Goal: Task Accomplishment & Management: Use online tool/utility

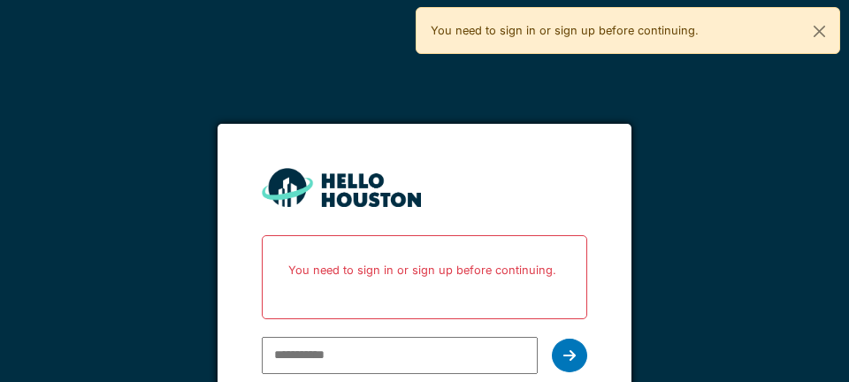
click at [340, 256] on p "You need to sign in or sign up before continuing." at bounding box center [424, 270] width 302 height 47
click at [342, 340] on input "email" at bounding box center [399, 355] width 275 height 37
type input "**********"
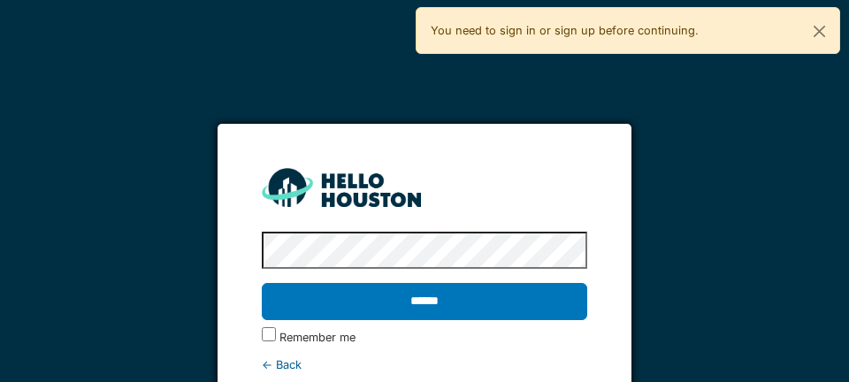
click at [434, 298] on input "******" at bounding box center [424, 301] width 324 height 37
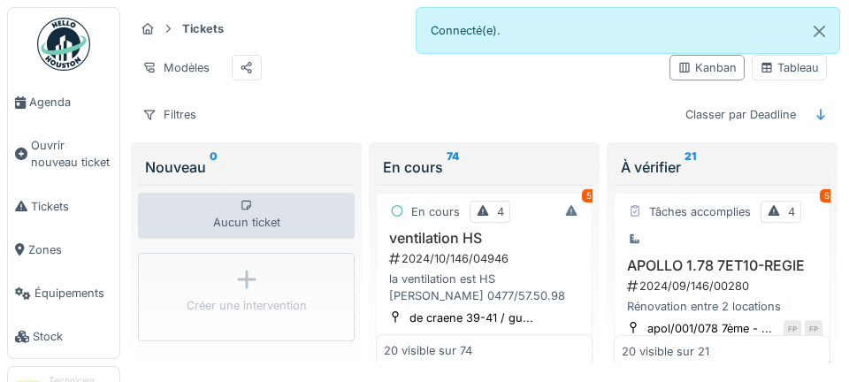
click at [76, 108] on span "Agenda" at bounding box center [70, 102] width 83 height 17
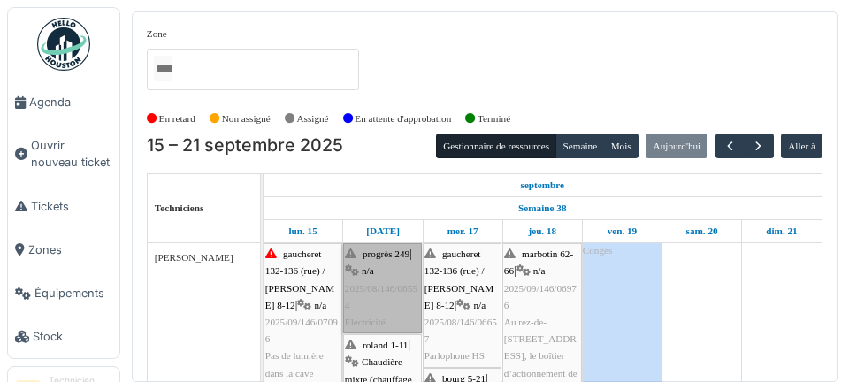
click at [383, 305] on link "progrès 249 | n/a 2025/08/146/06554 Électricité" at bounding box center [382, 288] width 79 height 90
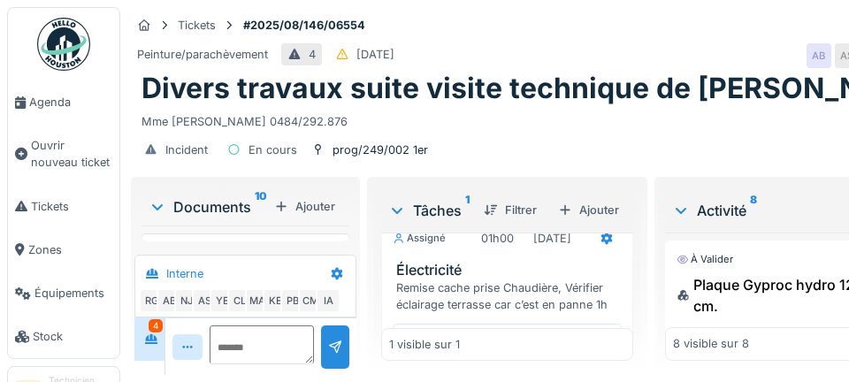
scroll to position [65, 0]
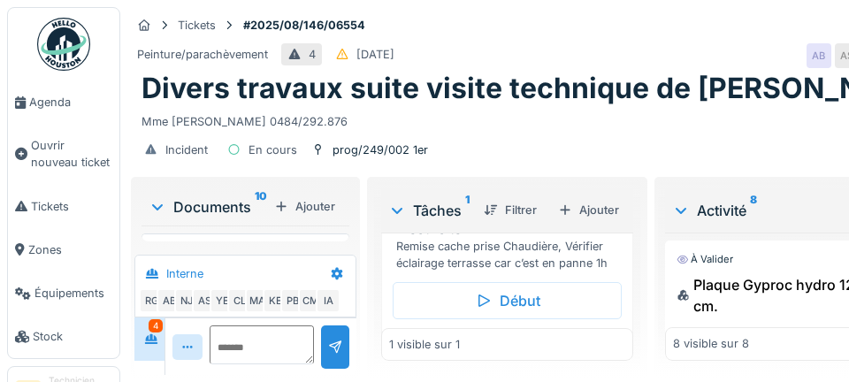
click at [77, 116] on link "Agenda" at bounding box center [63, 101] width 111 height 43
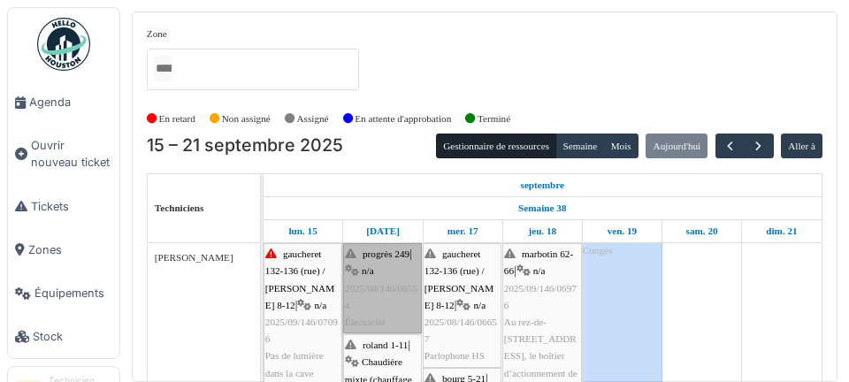
click at [388, 292] on link "progrès 249 | n/a 2025/08/146/06554 Électricité" at bounding box center [382, 288] width 79 height 90
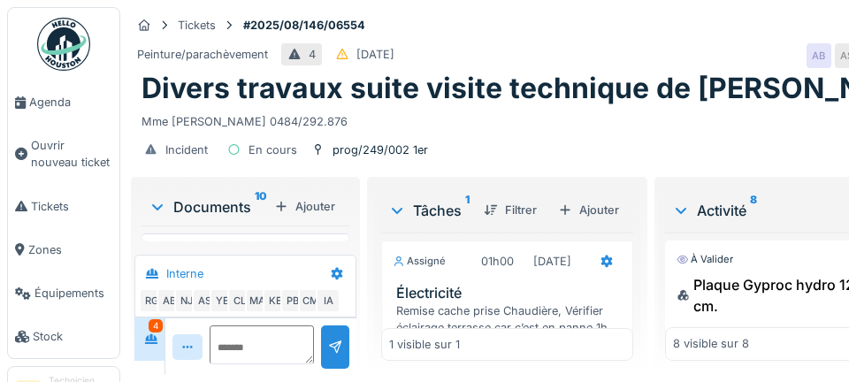
scroll to position [852, 0]
click at [207, 216] on div "Documents 10" at bounding box center [208, 206] width 118 height 21
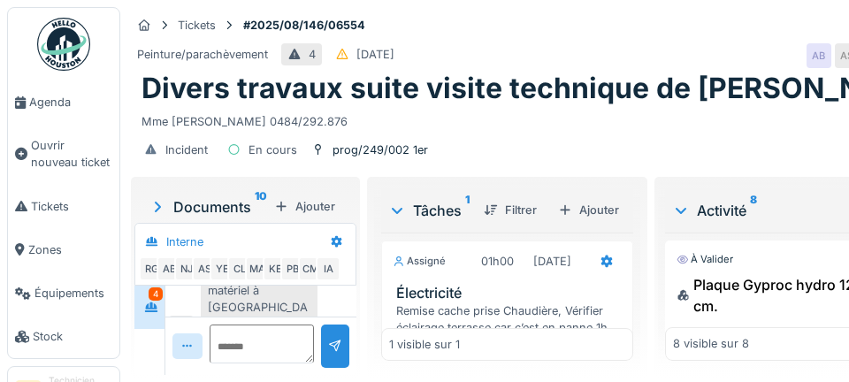
scroll to position [785, 0]
click at [259, 196] on sup "10" at bounding box center [261, 206] width 12 height 21
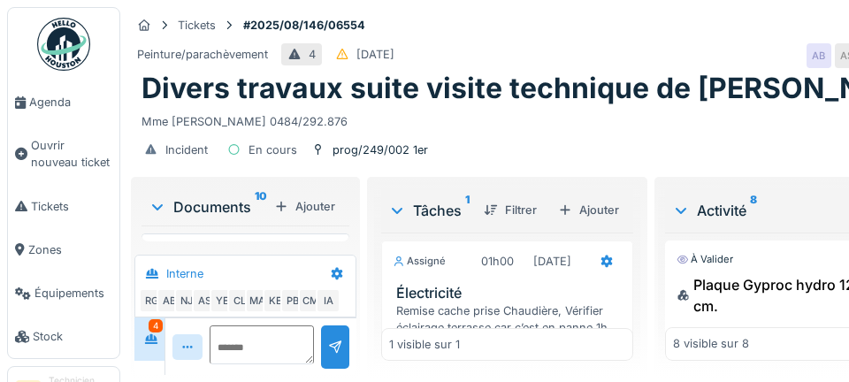
click at [250, 265] on div "Plus" at bounding box center [245, 269] width 39 height 26
click at [51, 107] on span "Agenda" at bounding box center [70, 102] width 83 height 17
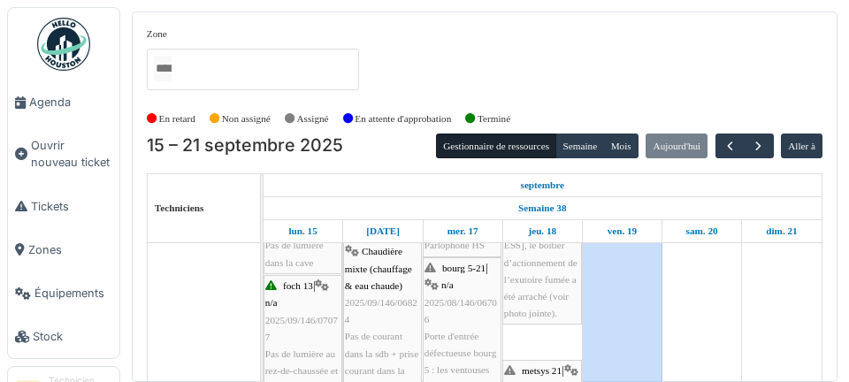
scroll to position [111, 0]
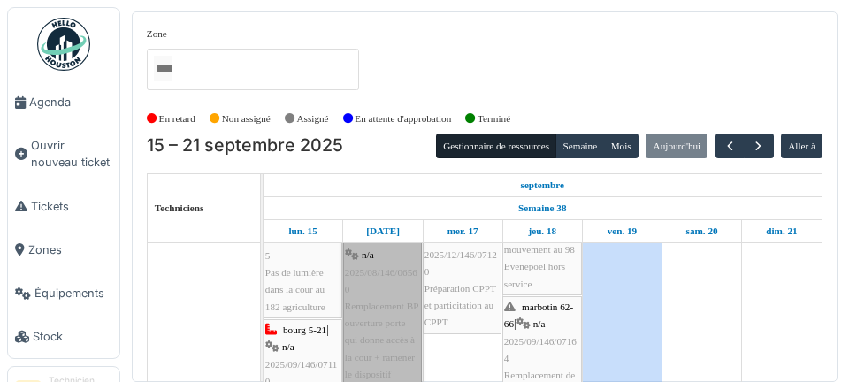
click at [376, 334] on link "plantes 120 | n/a 2025/08/146/06560 Remplacement BP ouverture porte qui donne a…" at bounding box center [382, 323] width 79 height 192
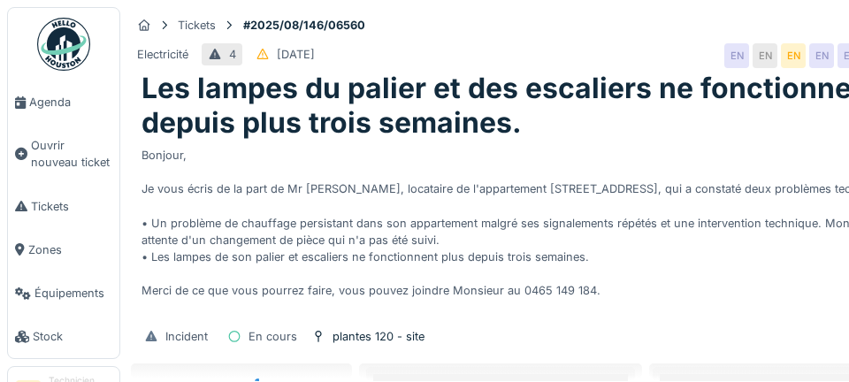
scroll to position [278, 0]
click at [50, 97] on span "Agenda" at bounding box center [70, 102] width 83 height 17
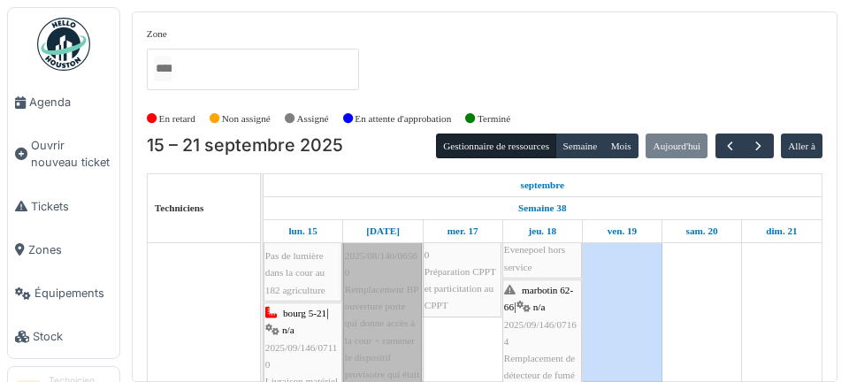
click at [382, 339] on link "plantes 120 | n/a 2025/08/146/06560 Remplacement BP ouverture porte qui donne a…" at bounding box center [382, 306] width 79 height 192
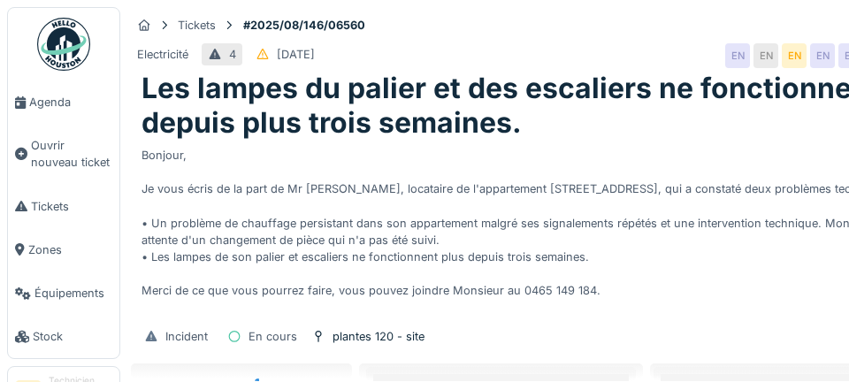
scroll to position [278, 0]
click at [57, 103] on span "Agenda" at bounding box center [70, 102] width 83 height 17
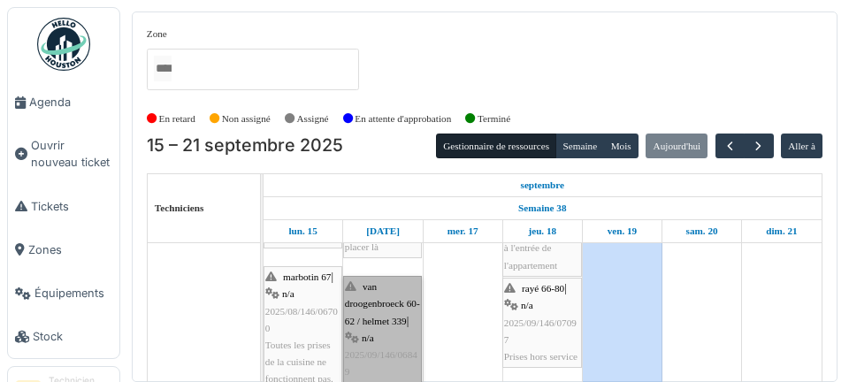
click at [386, 355] on link "van droogenbroeck 60-62 / helmet 339 | n/a 2025/09/146/06849 Problème parlophone" at bounding box center [382, 346] width 79 height 141
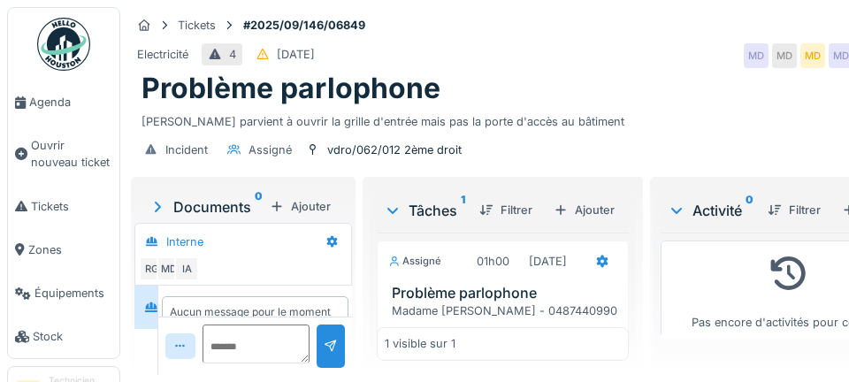
click at [77, 103] on span "Agenda" at bounding box center [70, 102] width 83 height 17
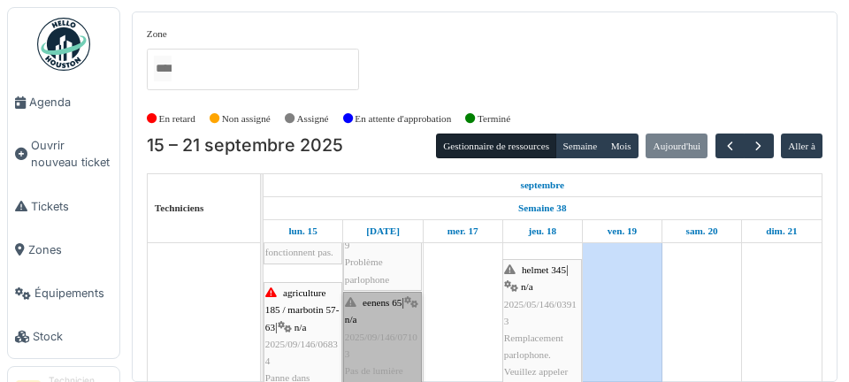
click at [397, 335] on link "eenens 65 | n/a 2025/09/146/07103 Pas de lumière dans le couloir et dans l'appa…" at bounding box center [382, 379] width 79 height 175
click at [385, 358] on link "eenens 65 | n/a 2025/09/146/07103 Pas de lumière dans le couloir et dans l'appa…" at bounding box center [382, 379] width 79 height 175
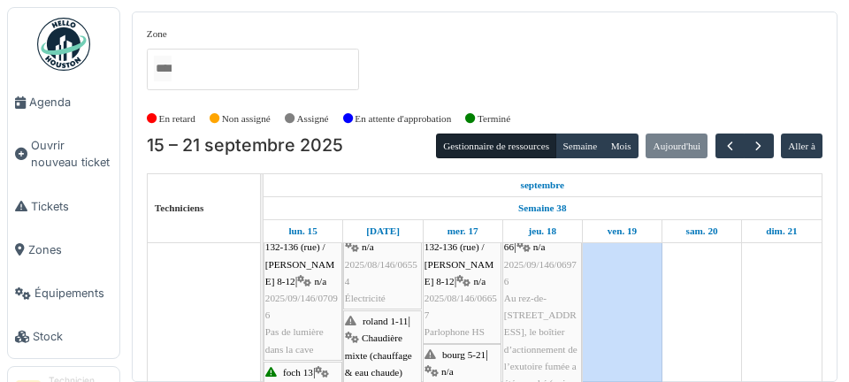
scroll to position [24, 0]
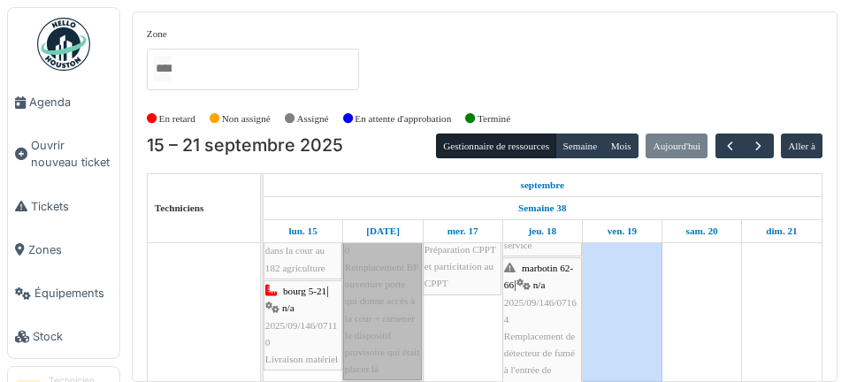
click at [378, 307] on link "plantes 120 | n/a 2025/08/146/06560 Remplacement BP ouverture porte qui donne a…" at bounding box center [382, 284] width 79 height 192
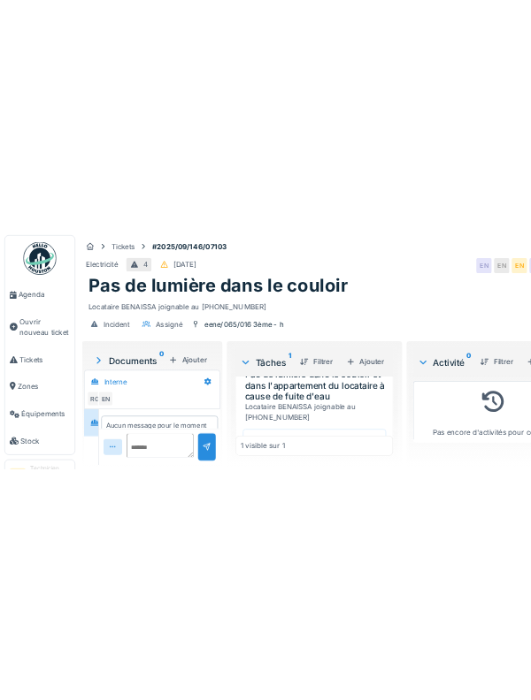
scroll to position [64, 0]
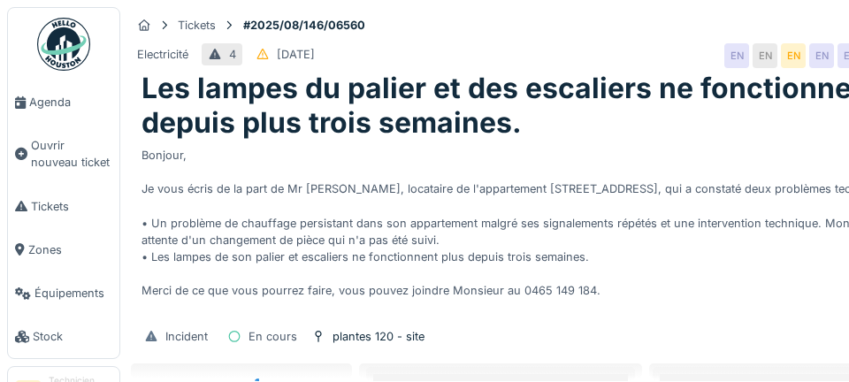
scroll to position [278, 0]
click at [50, 104] on span "Agenda" at bounding box center [70, 102] width 83 height 17
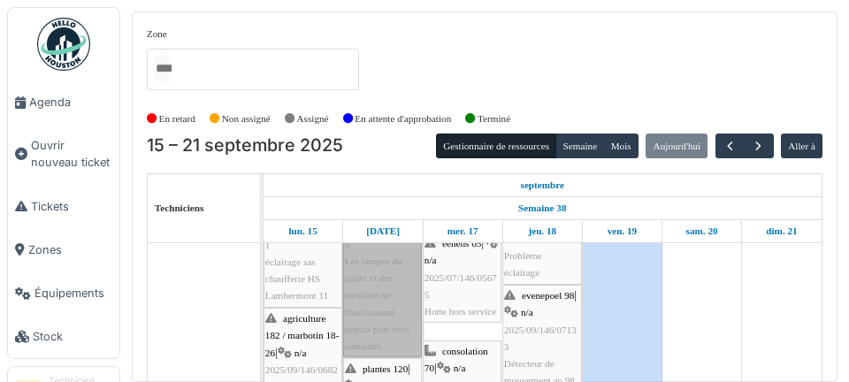
click at [400, 304] on link "plantes 120 | n/a 2025/08/146/06560 Les lampes du palier et des escaliers ne fo…" at bounding box center [382, 269] width 79 height 175
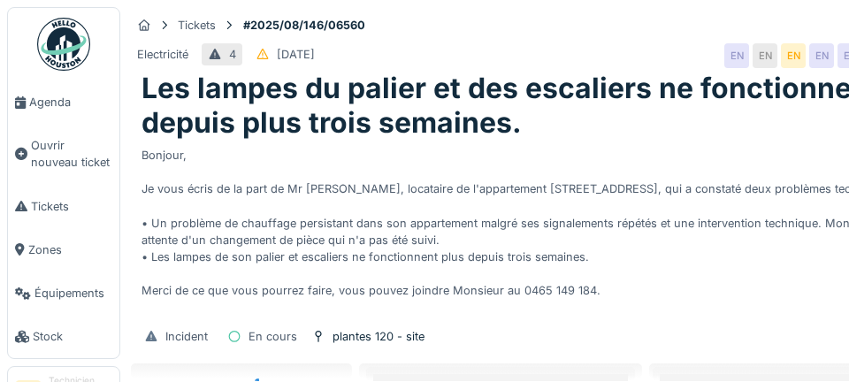
click at [77, 102] on span "Agenda" at bounding box center [70, 102] width 83 height 17
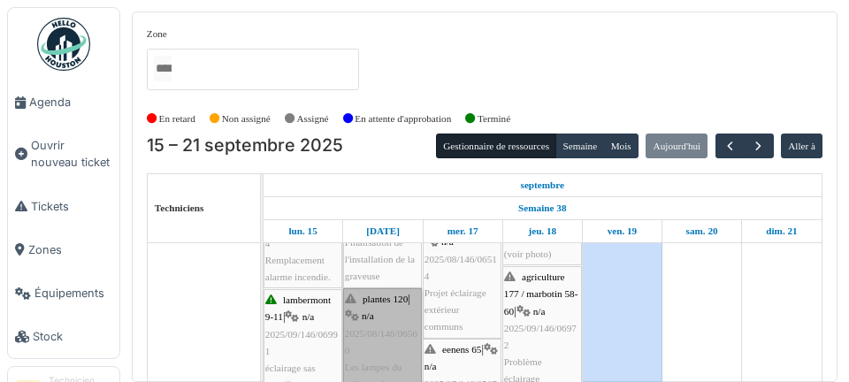
click at [383, 337] on link "plantes 120 | n/a 2025/08/146/06560 Les lampes du palier et des escaliers ne fo…" at bounding box center [382, 375] width 79 height 175
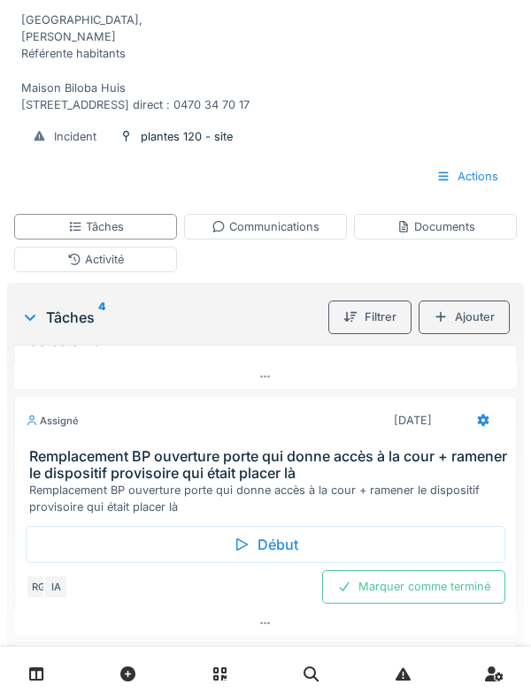
scroll to position [290, 0]
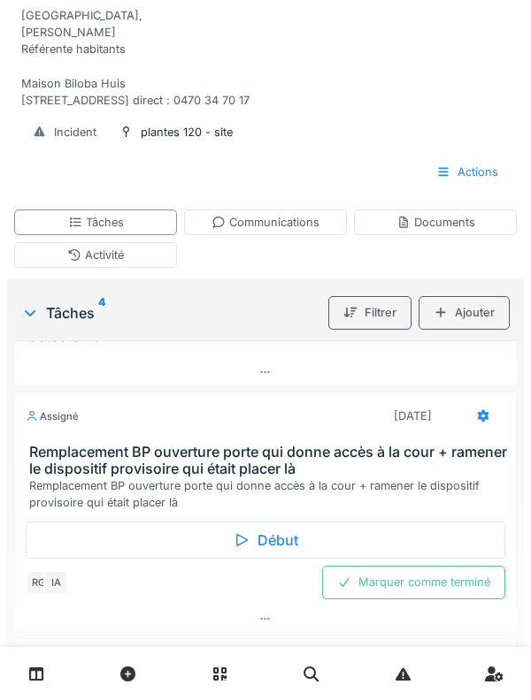
click at [375, 381] on h3 "Remplacement BP ouverture porte qui donne accès à la cour + ramener le disposit…" at bounding box center [268, 461] width 479 height 34
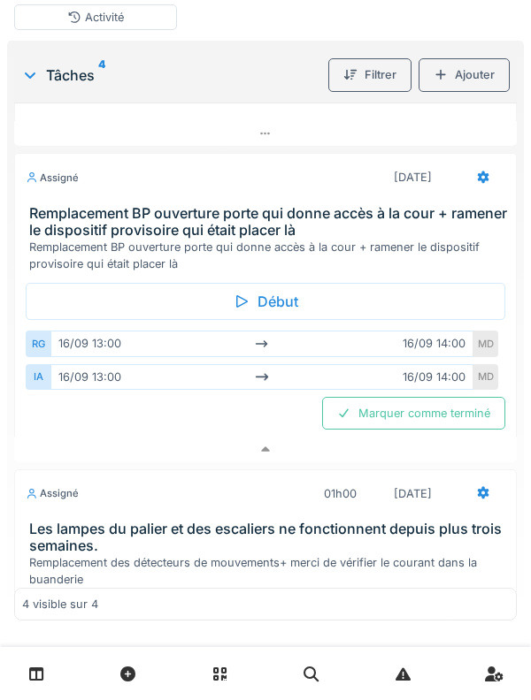
scroll to position [529, 0]
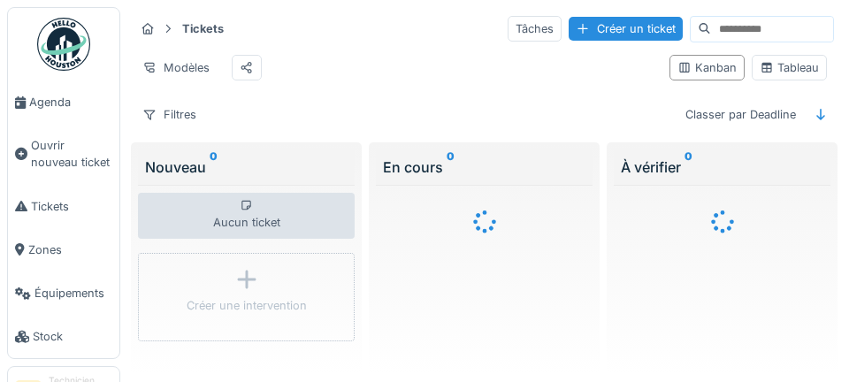
click at [47, 109] on span "Agenda" at bounding box center [70, 102] width 83 height 17
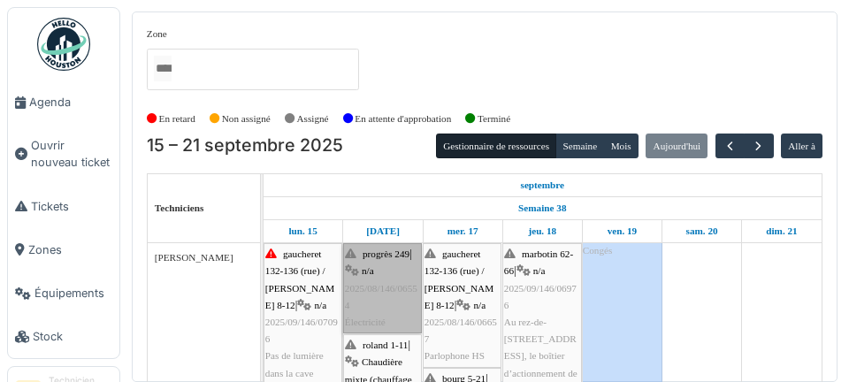
click at [380, 293] on link "progrès 249 | n/a 2025/08/146/06554 Électricité" at bounding box center [382, 288] width 79 height 90
click at [401, 297] on link "progrès 249 | n/a 2025/08/146/06554 Électricité" at bounding box center [382, 288] width 79 height 90
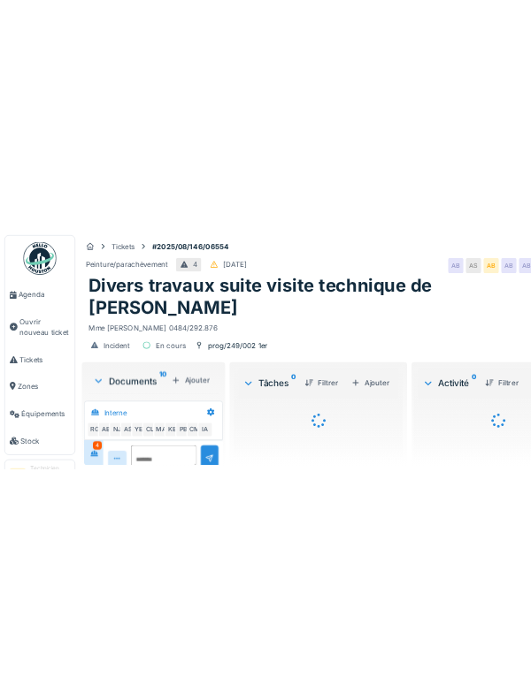
scroll to position [852, 0]
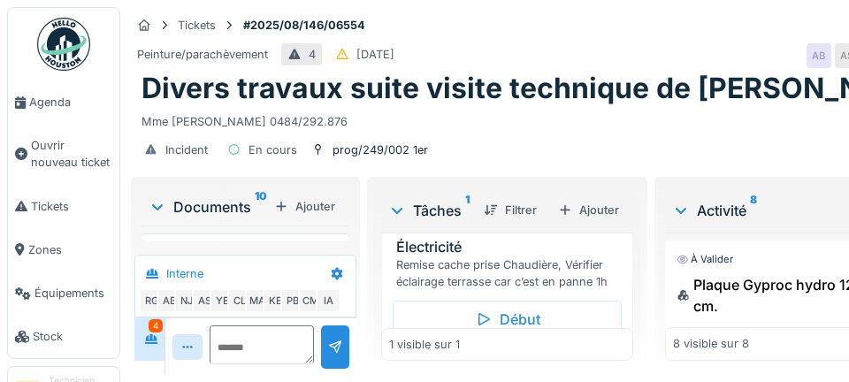
scroll to position [65, 0]
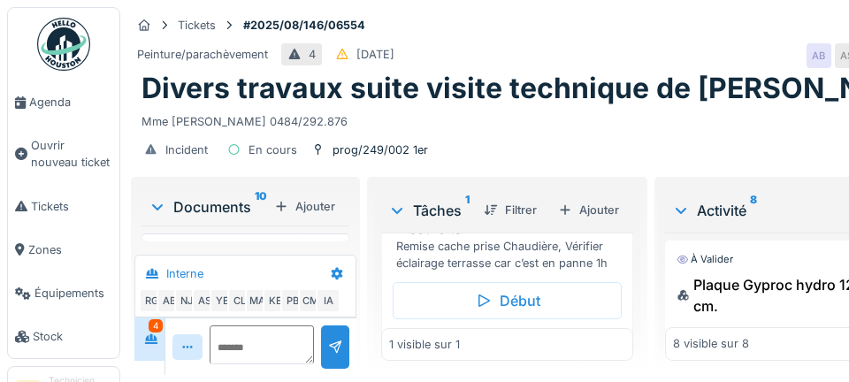
click at [523, 319] on div "Début" at bounding box center [507, 300] width 229 height 37
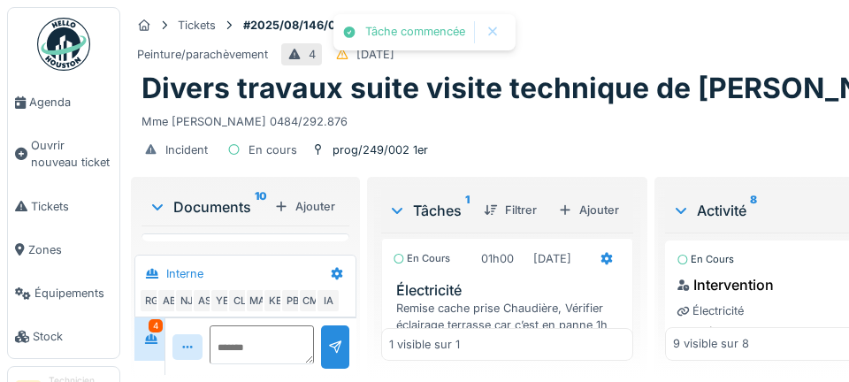
scroll to position [0, 0]
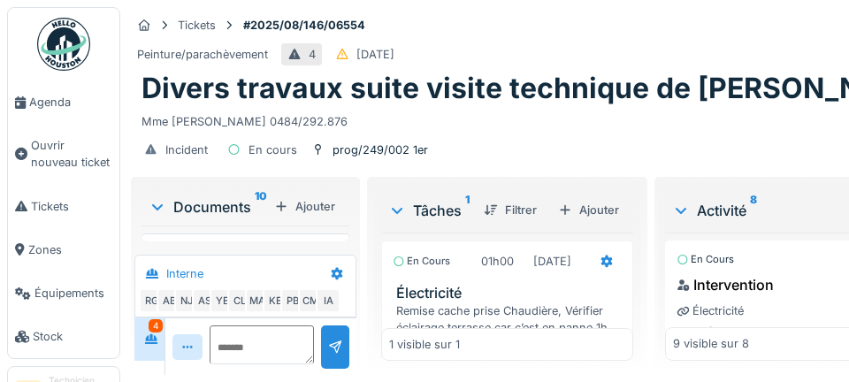
click at [599, 267] on icon at bounding box center [606, 261] width 14 height 11
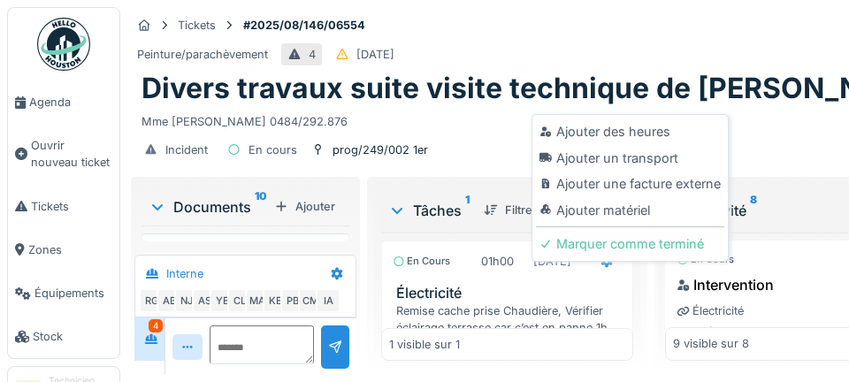
click at [645, 153] on div "Ajouter un transport" at bounding box center [630, 158] width 188 height 27
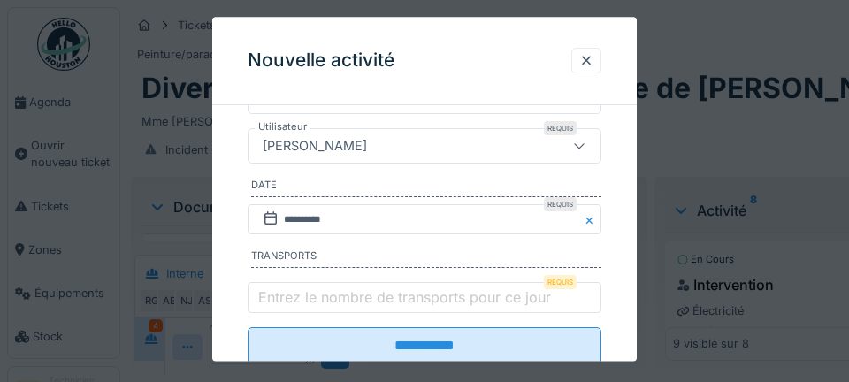
scroll to position [278, 0]
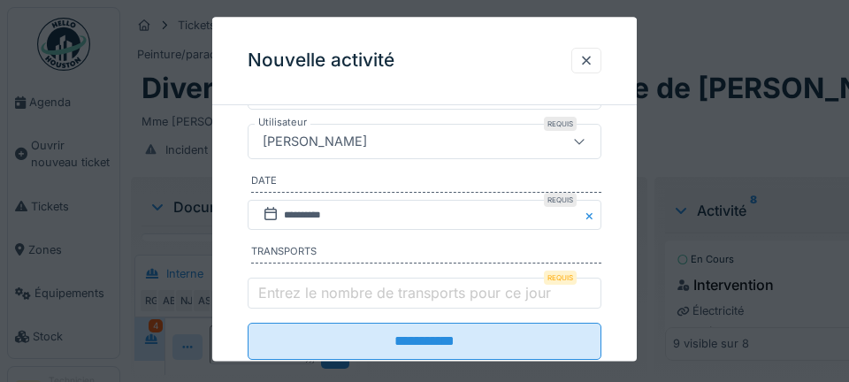
click at [303, 302] on label "Entrez le nombre de transports pour ce jour" at bounding box center [405, 292] width 300 height 21
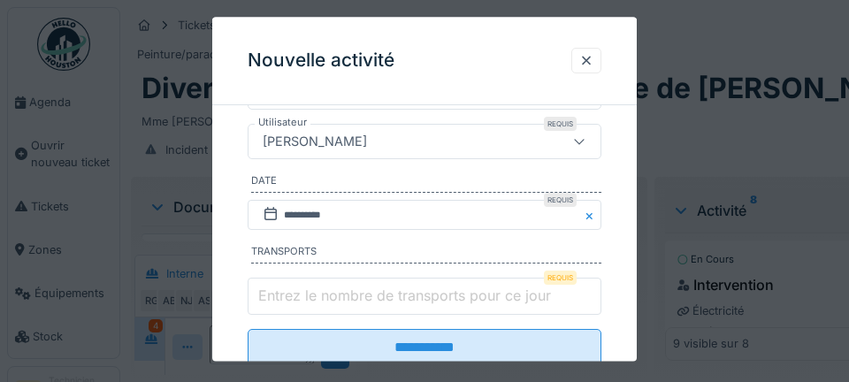
click at [303, 302] on input "Entrez le nombre de transports pour ce jour" at bounding box center [425, 297] width 354 height 37
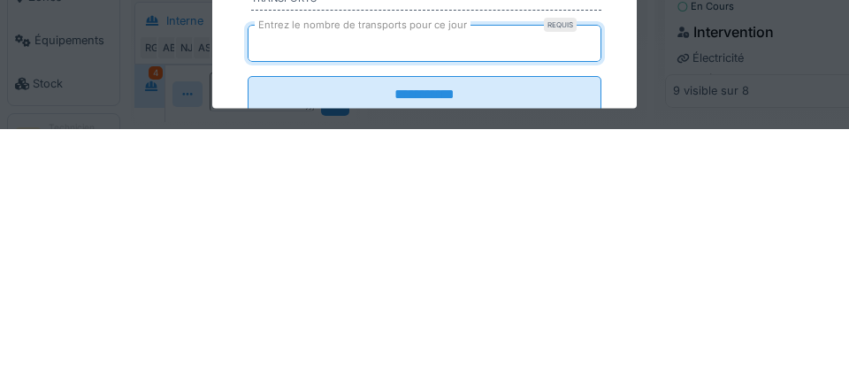
type input "*"
click at [248, 330] on input "**********" at bounding box center [425, 348] width 354 height 37
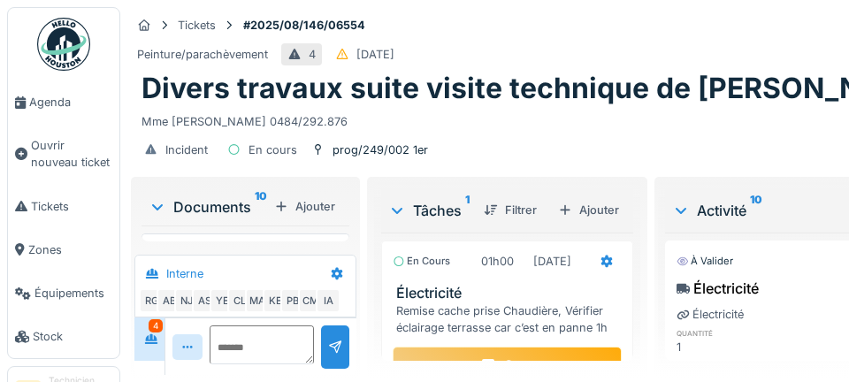
scroll to position [852, 0]
click at [157, 207] on icon at bounding box center [157, 207] width 14 height 18
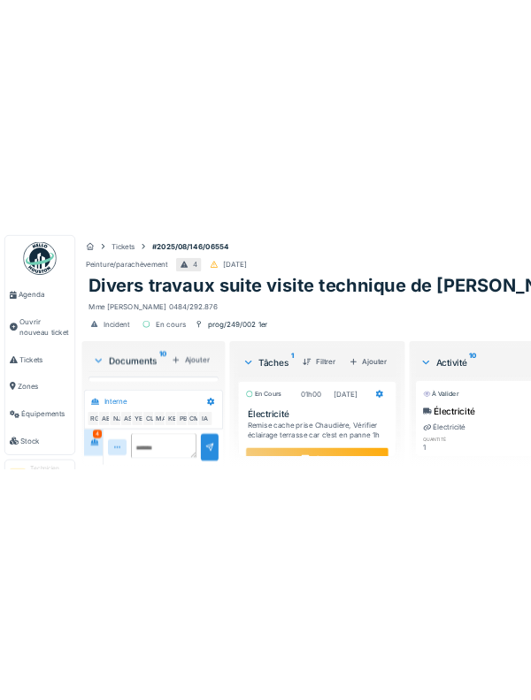
scroll to position [785, 0]
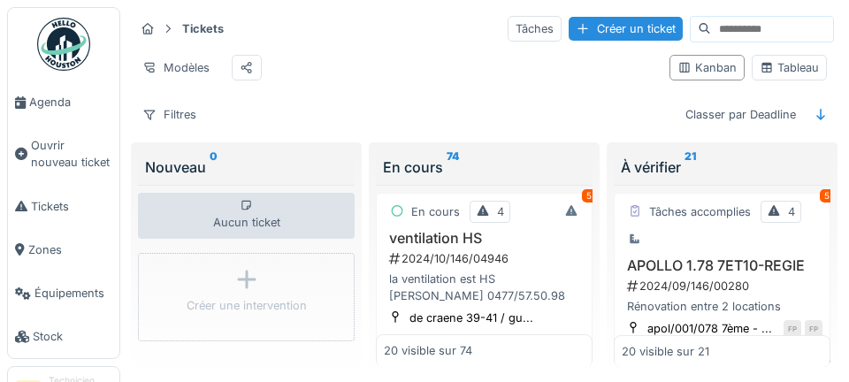
click at [72, 113] on link "Agenda" at bounding box center [63, 101] width 111 height 43
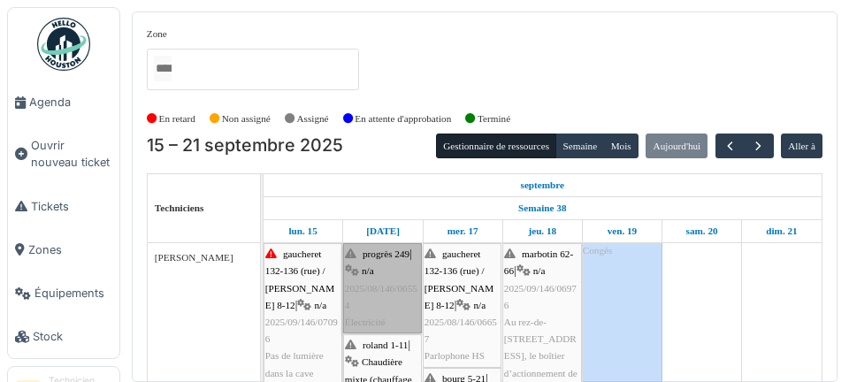
click at [398, 266] on link "progrès 249 | n/a 2025/08/146/06554 Électricité" at bounding box center [382, 288] width 79 height 90
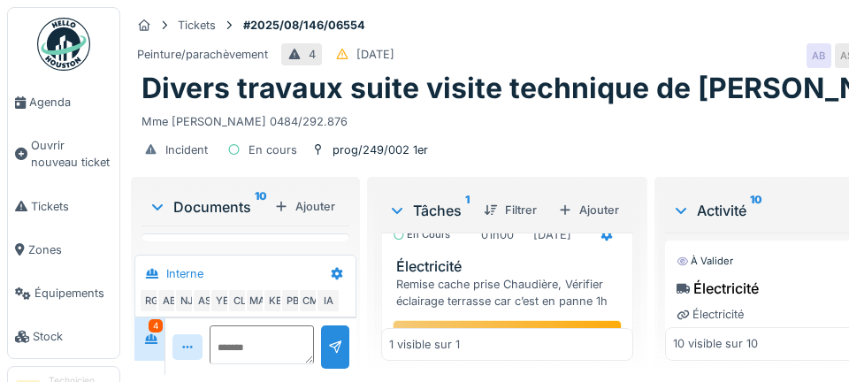
scroll to position [65, 0]
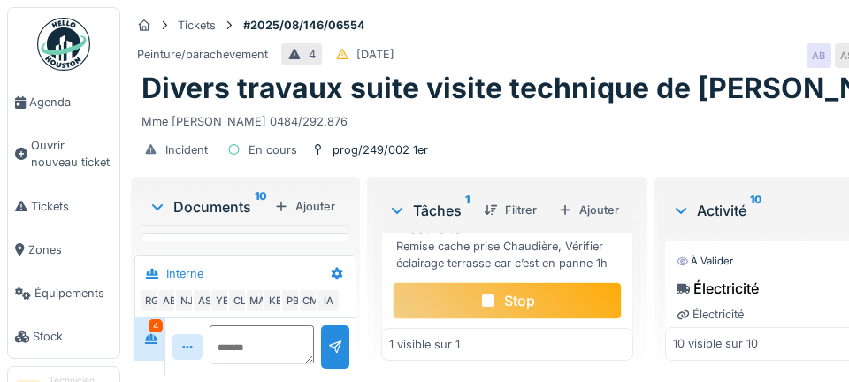
click at [541, 271] on div "Remise cache prise Chaudière, Vérifier éclairage terrasse car c’est en panne 1h" at bounding box center [510, 255] width 229 height 34
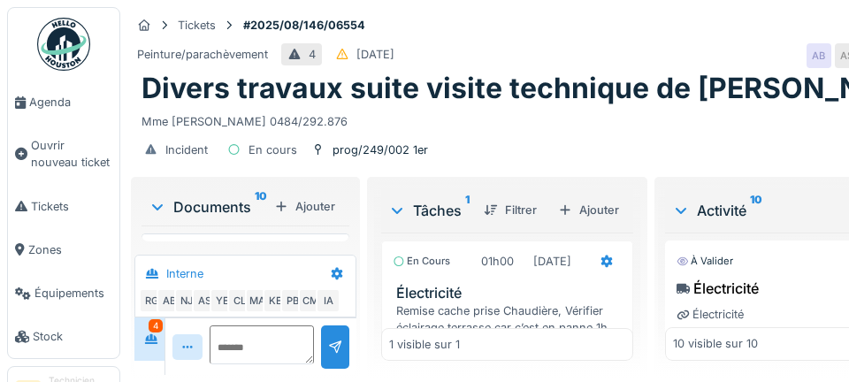
scroll to position [47, 0]
click at [160, 198] on icon at bounding box center [157, 207] width 14 height 18
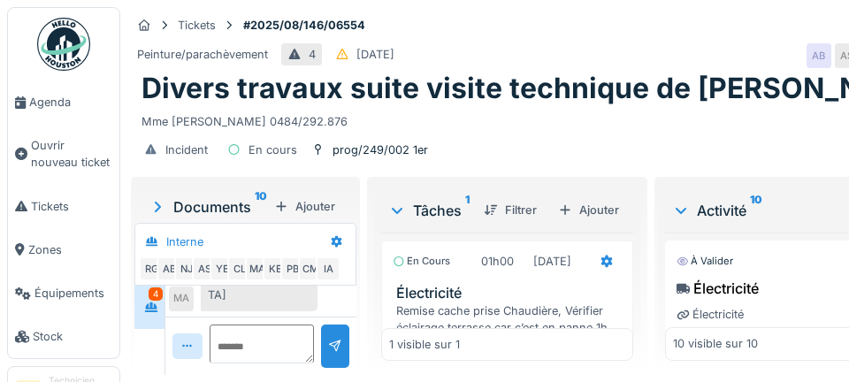
scroll to position [0, 0]
